Goal: Information Seeking & Learning: Learn about a topic

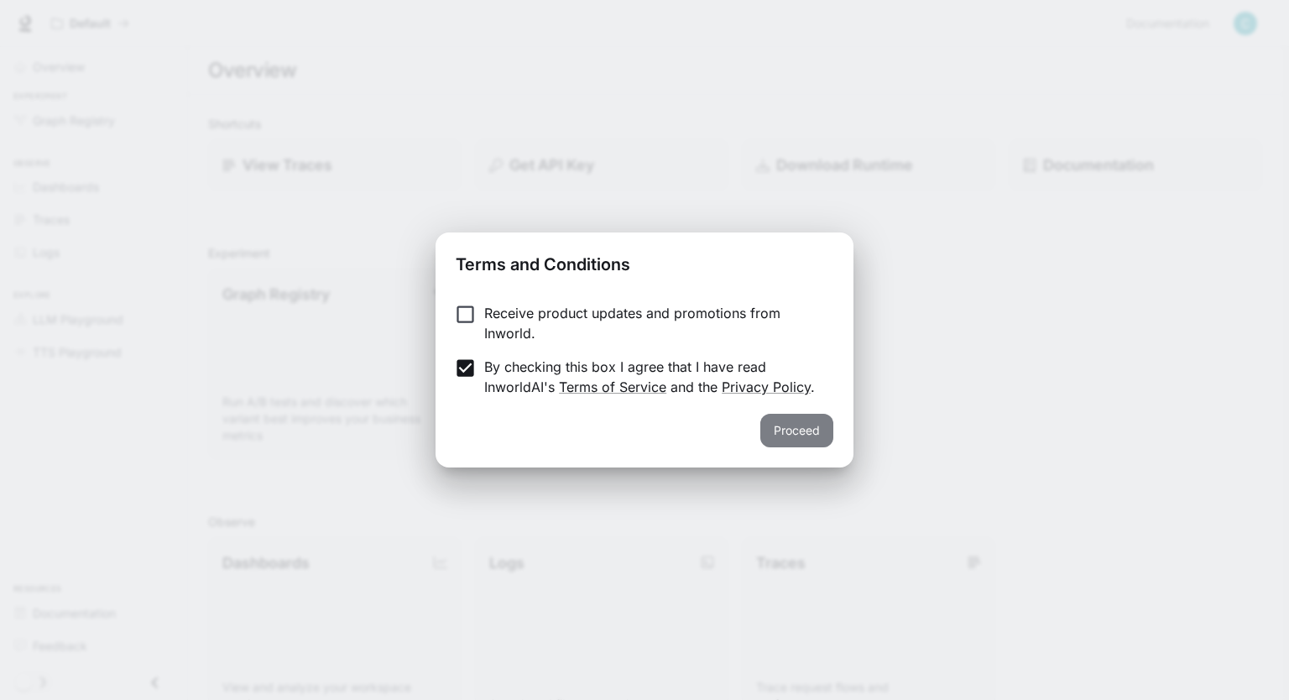
click at [809, 430] on button "Proceed" at bounding box center [796, 431] width 73 height 34
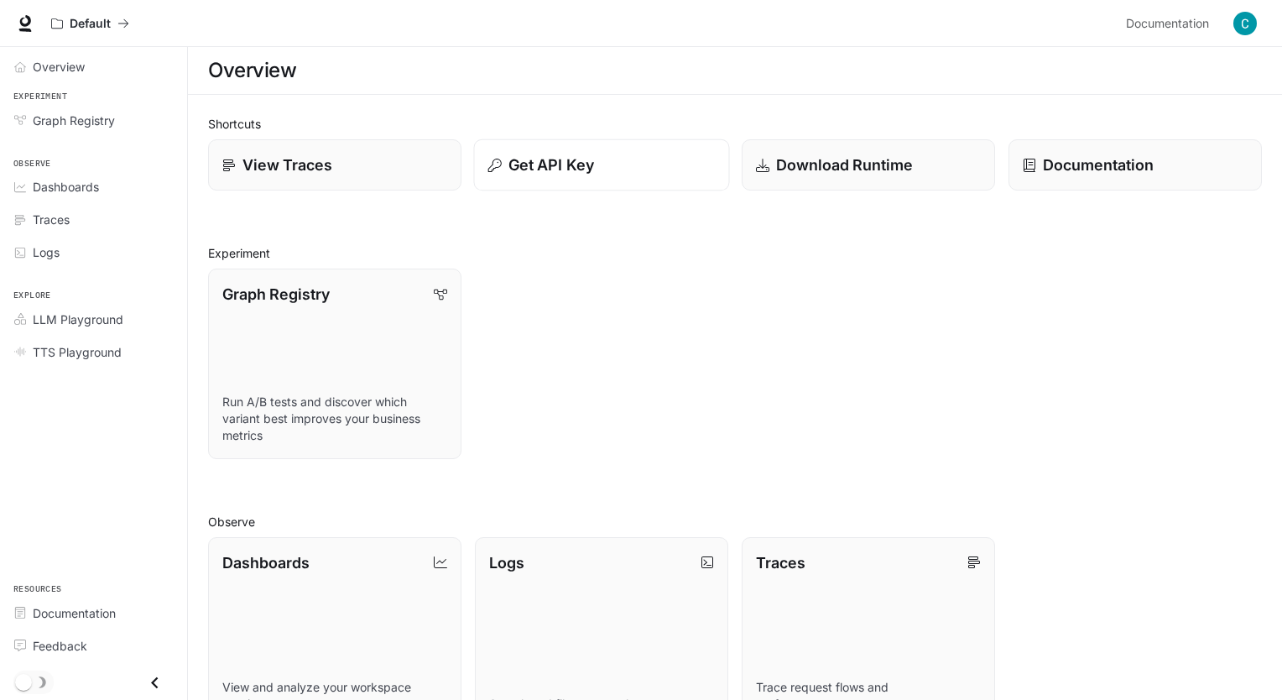
click at [555, 162] on p "Get API Key" at bounding box center [551, 165] width 86 height 23
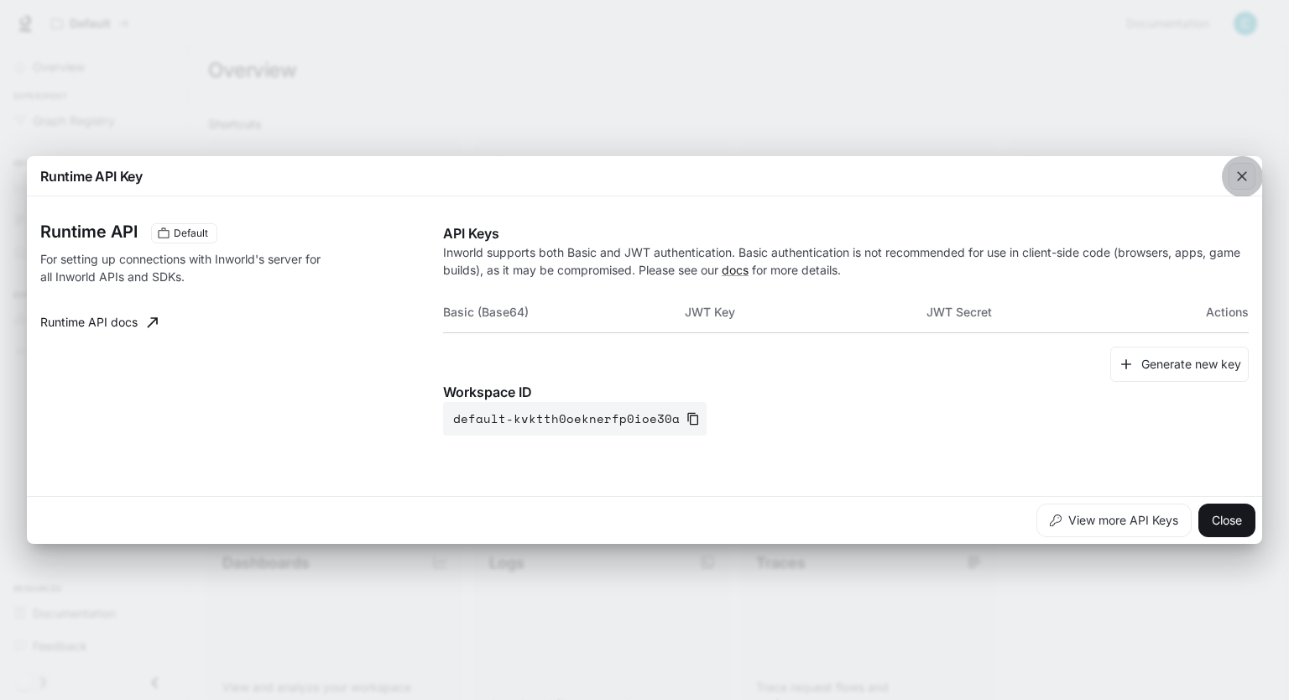
click at [1233, 173] on icon "button" at bounding box center [1241, 176] width 17 height 17
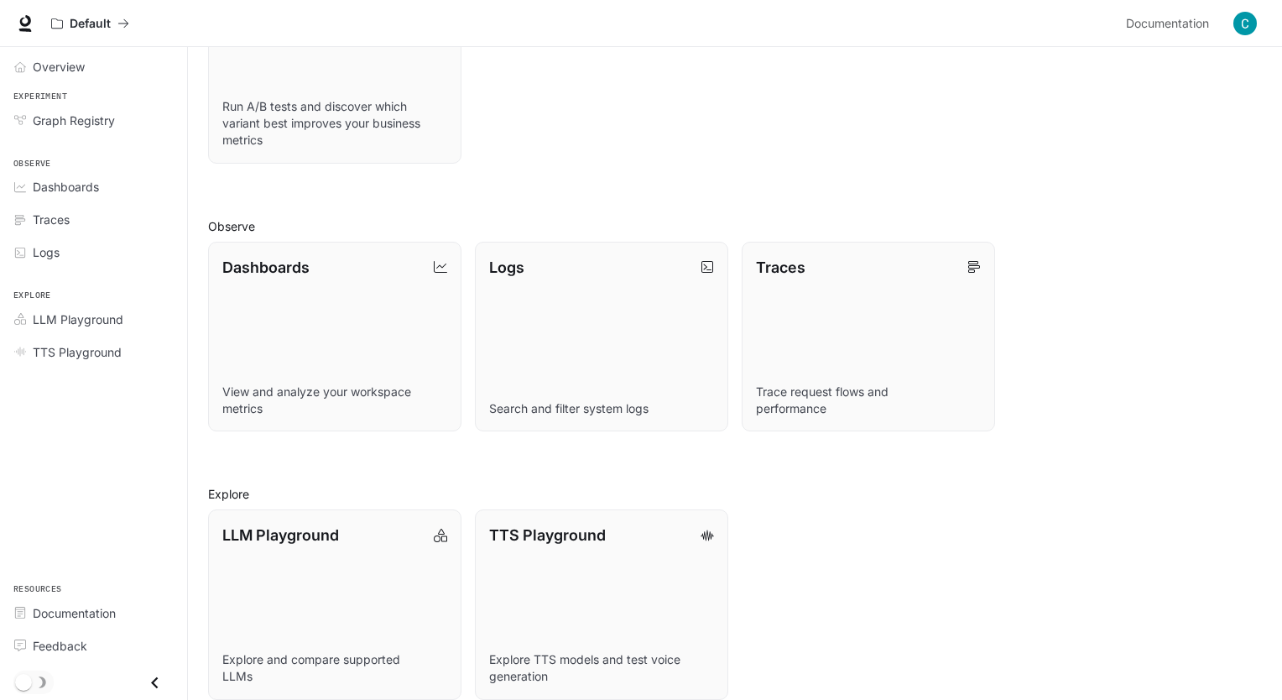
scroll to position [315, 0]
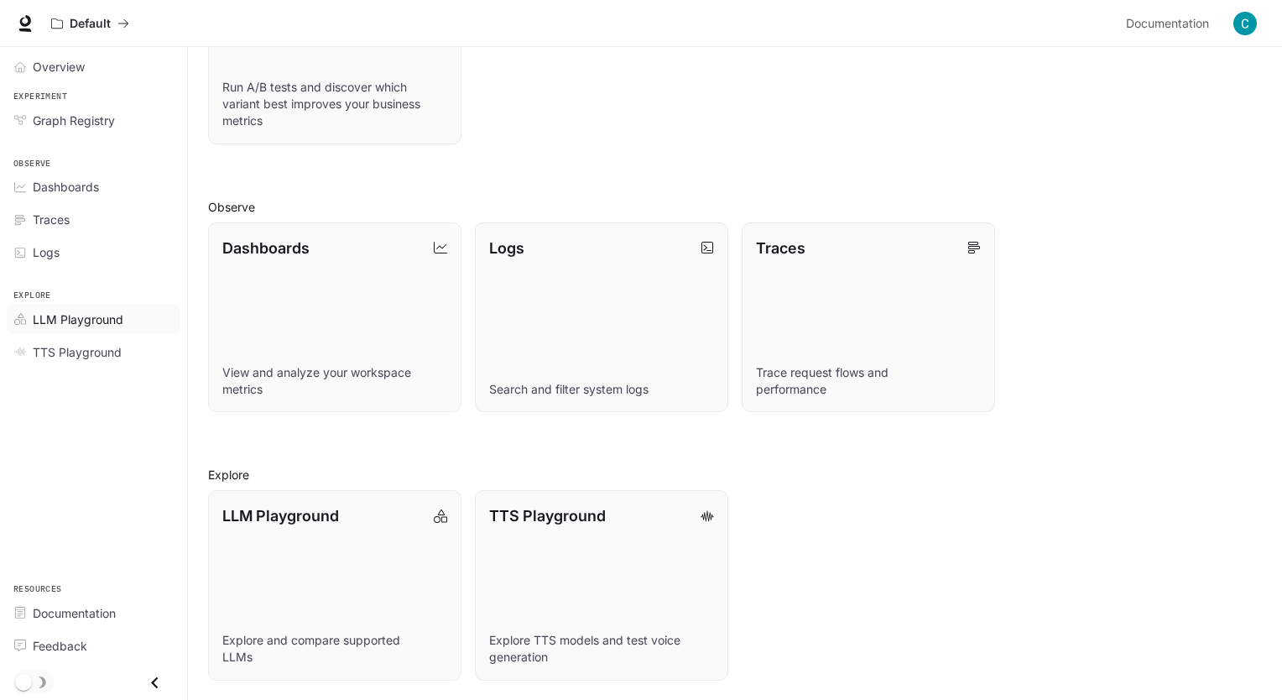
click at [69, 326] on span "LLM Playground" at bounding box center [78, 319] width 91 height 18
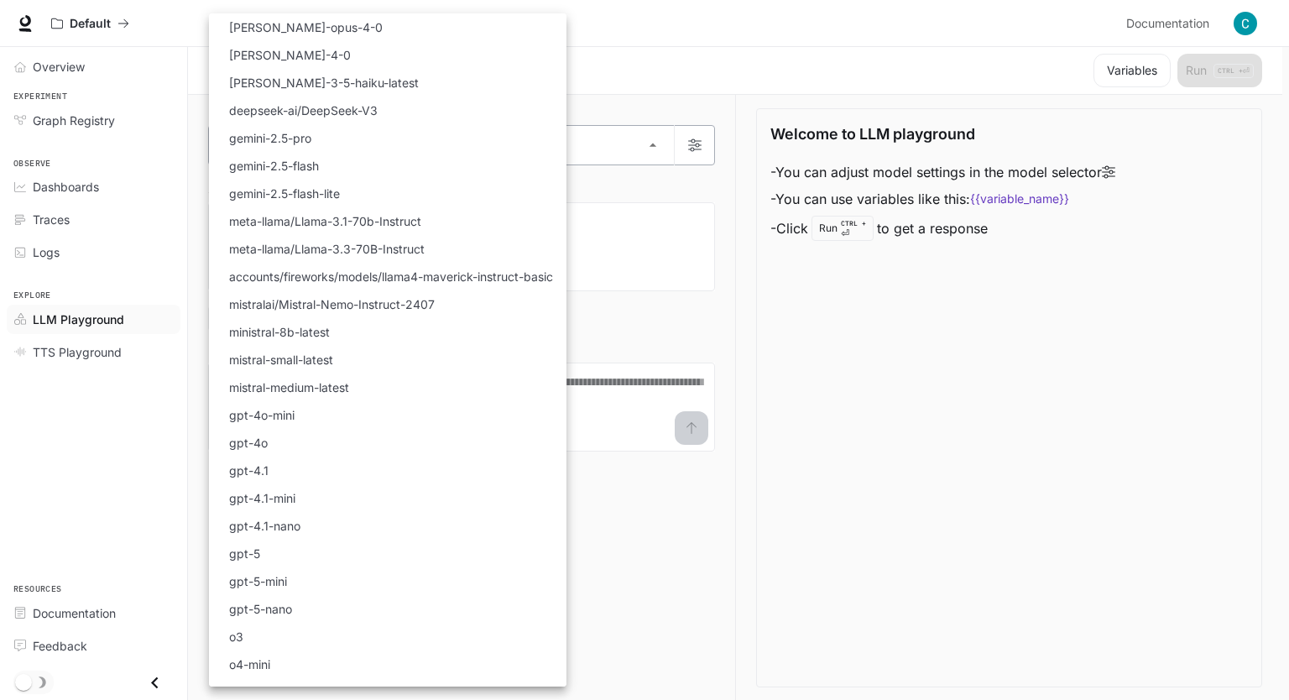
click at [388, 132] on body "Skip to main content Default Documentation Documentation Portal Overview Experi…" at bounding box center [644, 350] width 1289 height 701
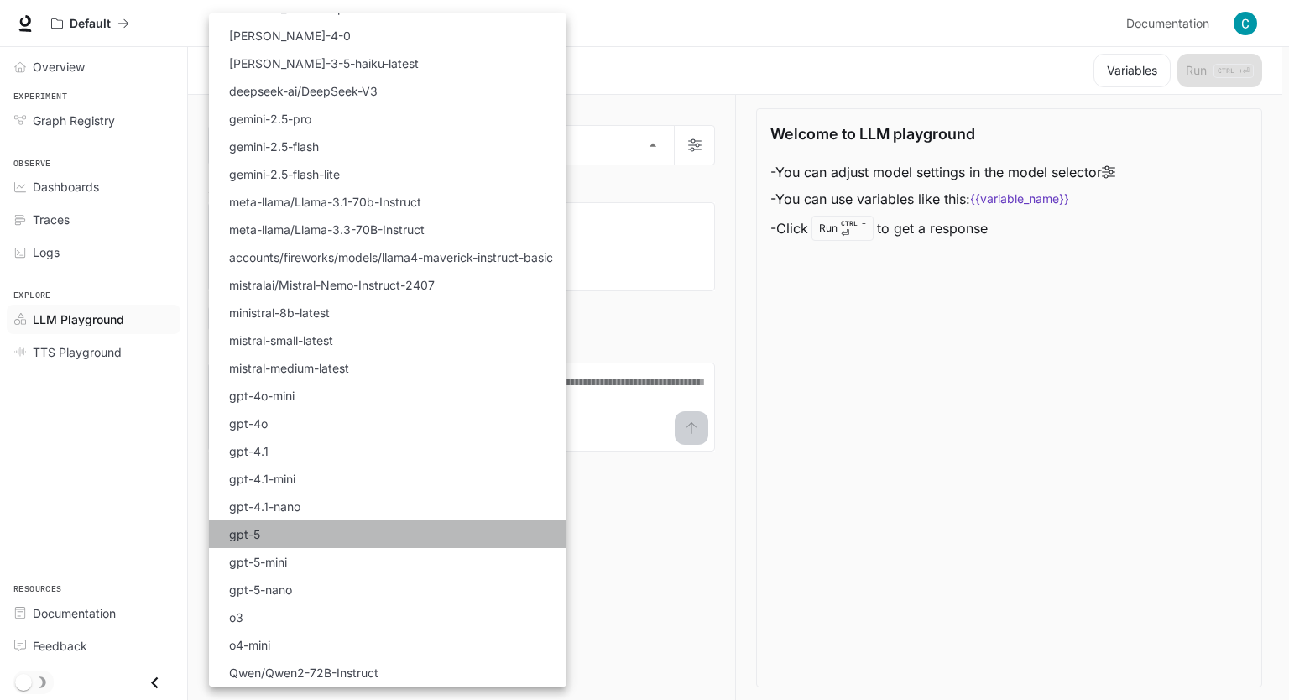
click at [257, 541] on p "gpt-5" at bounding box center [244, 534] width 31 height 18
type input "*****"
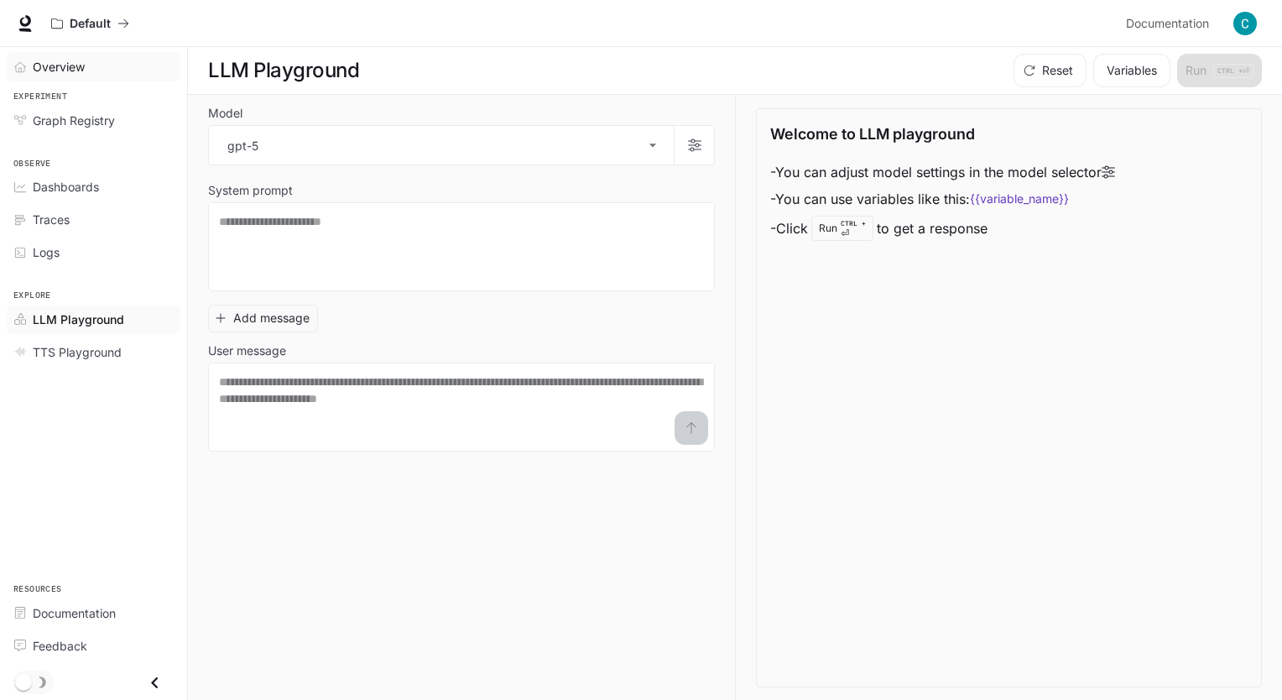
click at [54, 60] on span "Overview" at bounding box center [59, 67] width 52 height 18
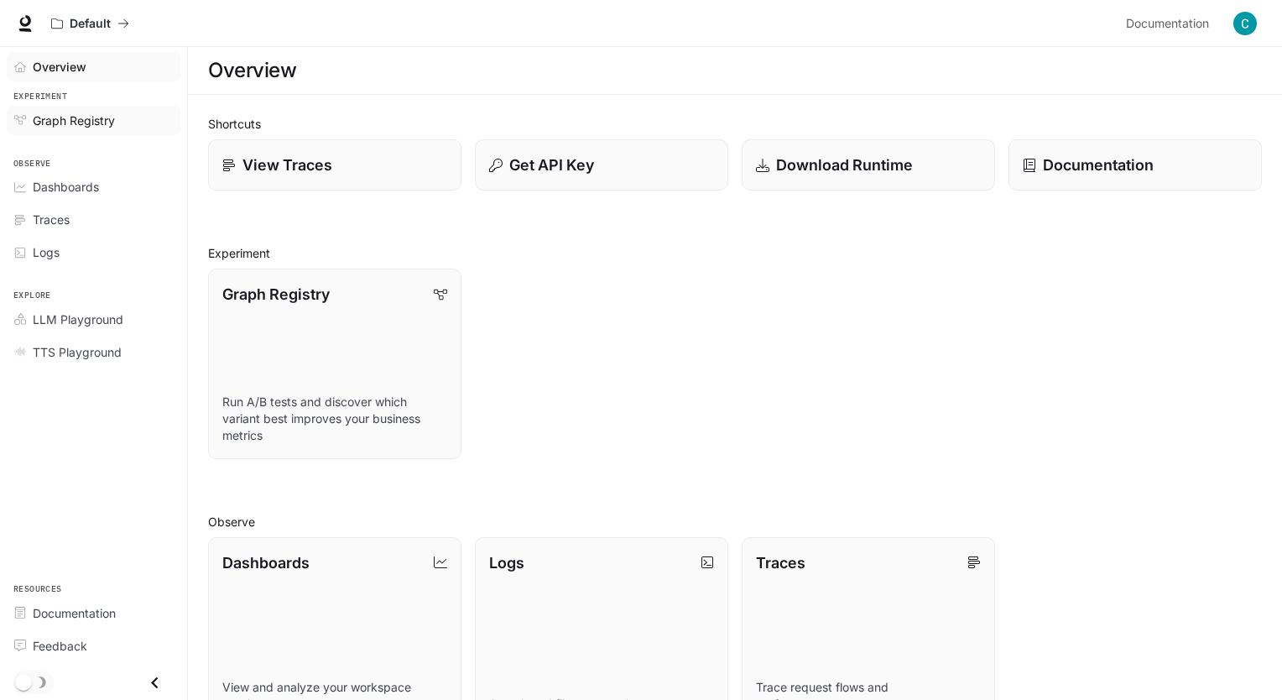
click at [87, 107] on link "Graph Registry" at bounding box center [94, 120] width 174 height 29
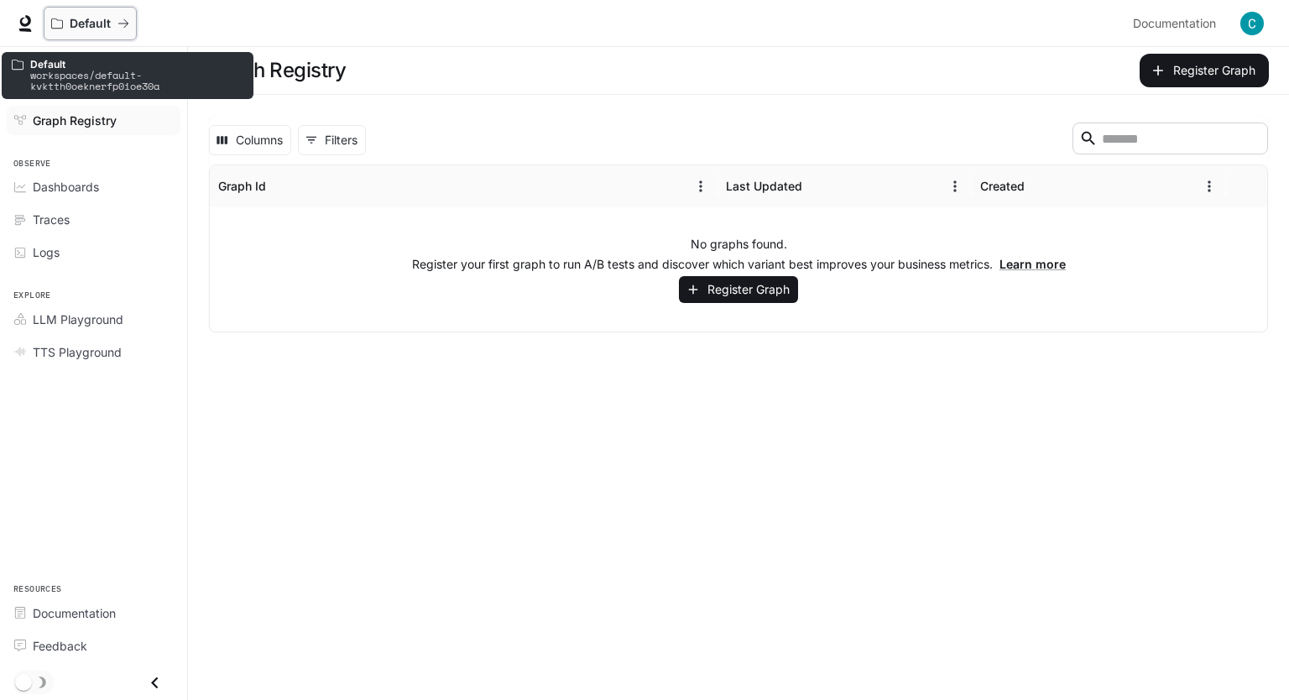
click at [83, 25] on p "Default" at bounding box center [90, 24] width 41 height 14
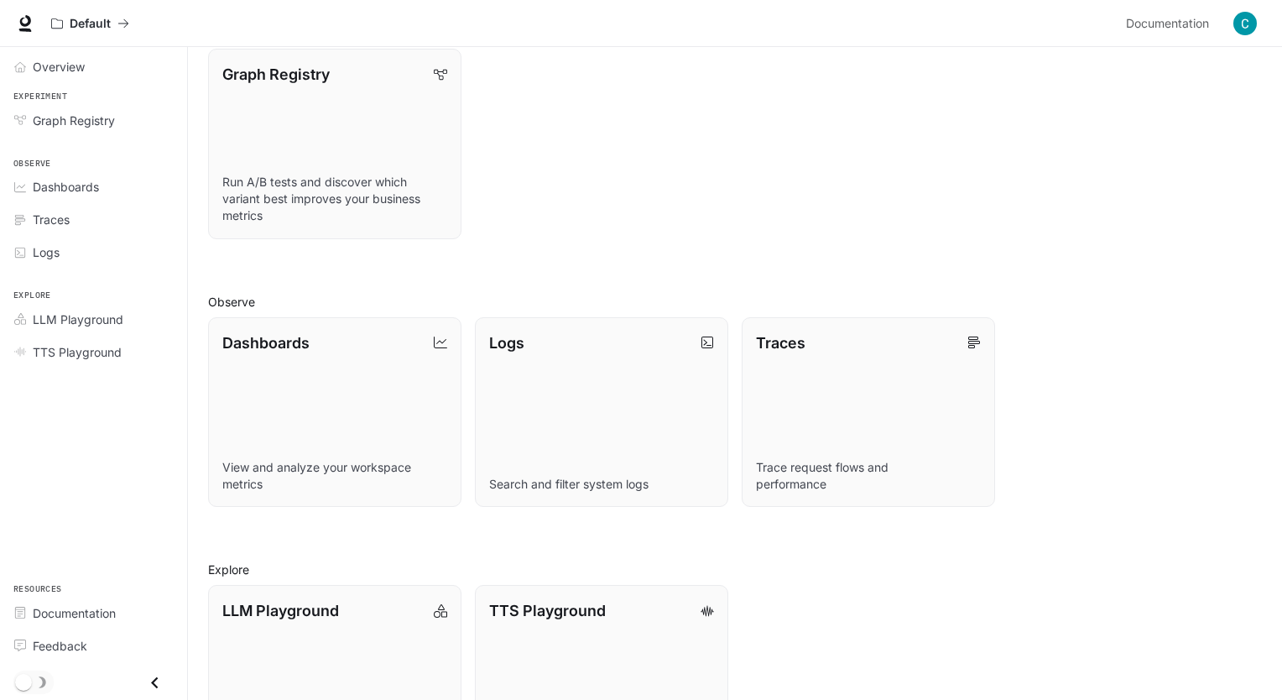
scroll to position [218, 0]
click at [74, 619] on span "Documentation" at bounding box center [74, 613] width 83 height 18
